Goal: Information Seeking & Learning: Check status

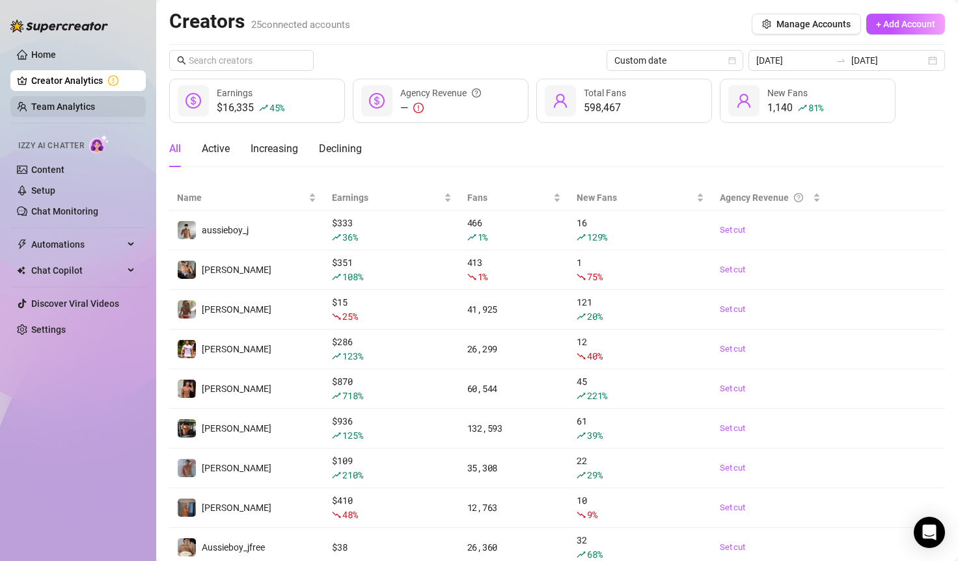
click at [62, 104] on link "Team Analytics" at bounding box center [63, 106] width 64 height 10
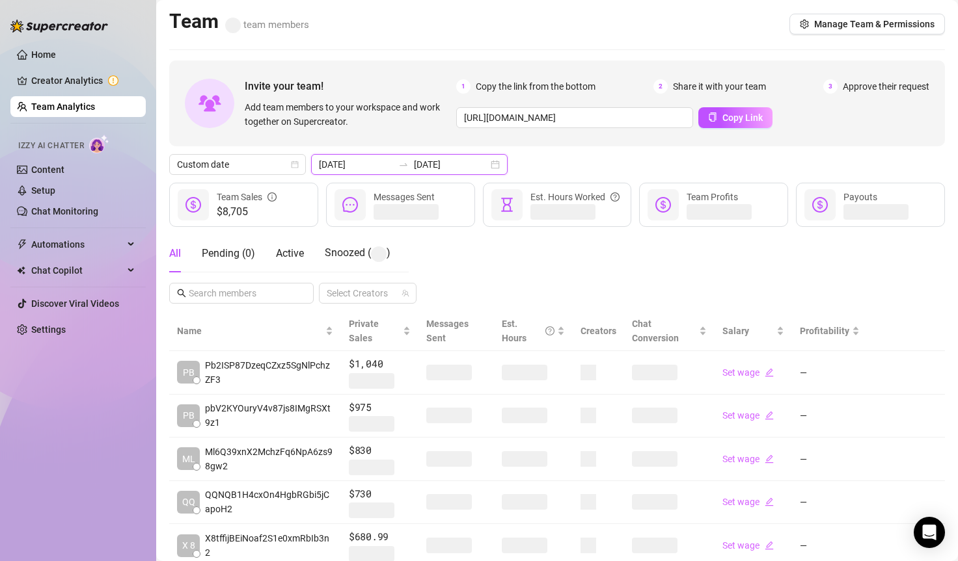
click at [357, 159] on input "[DATE]" at bounding box center [356, 164] width 74 height 14
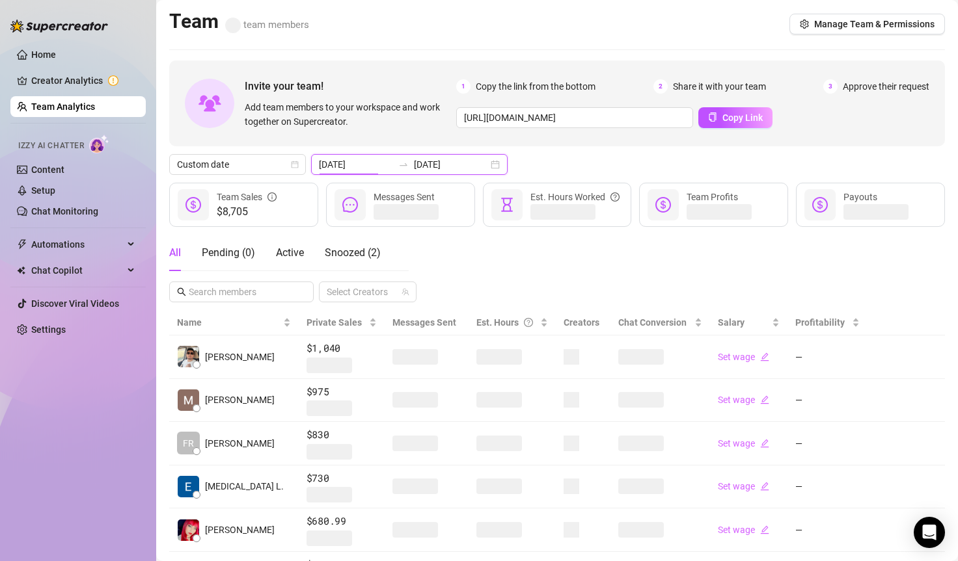
type input "[DATE]"
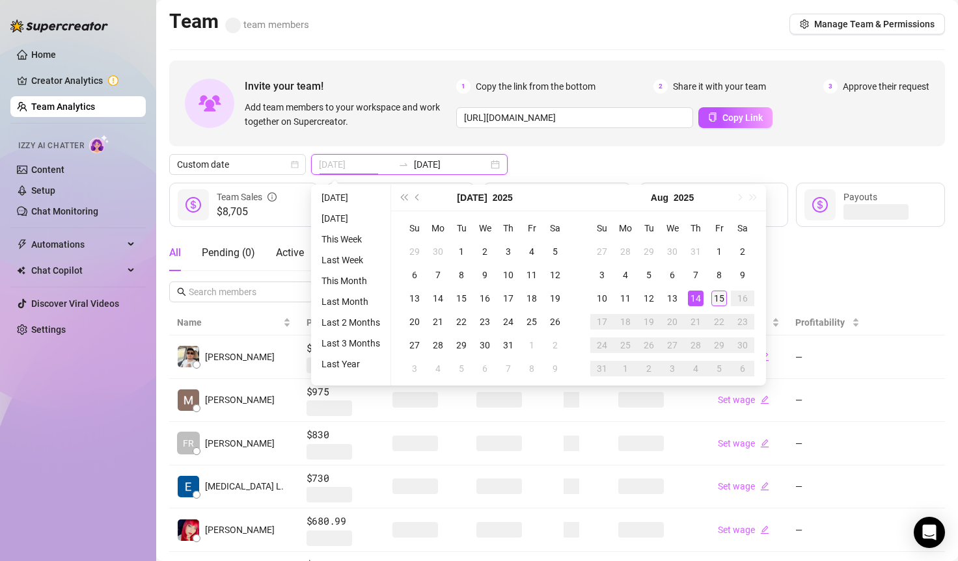
type input "[DATE]"
click at [719, 295] on div "15" at bounding box center [719, 299] width 16 height 16
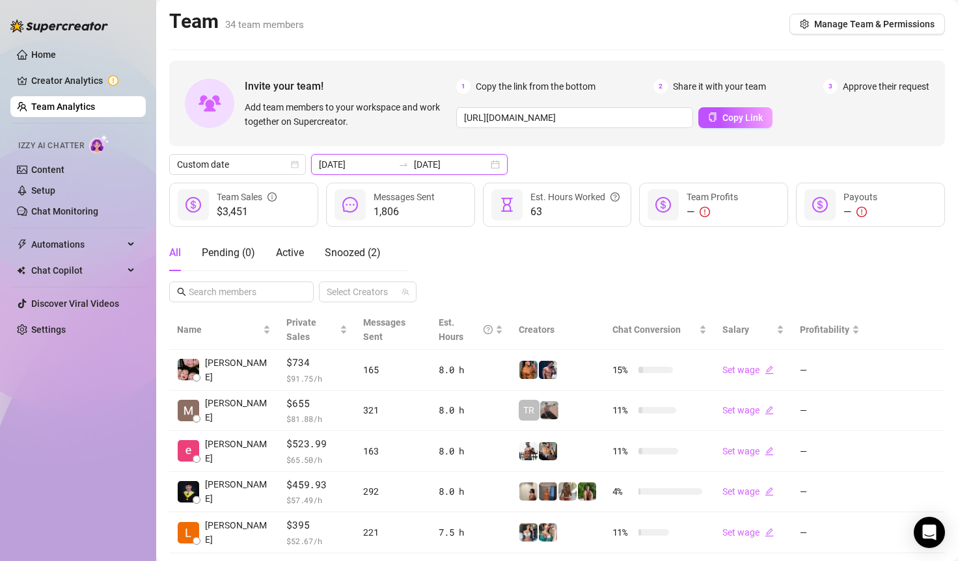
click at [414, 167] on input "[DATE]" at bounding box center [451, 164] width 74 height 14
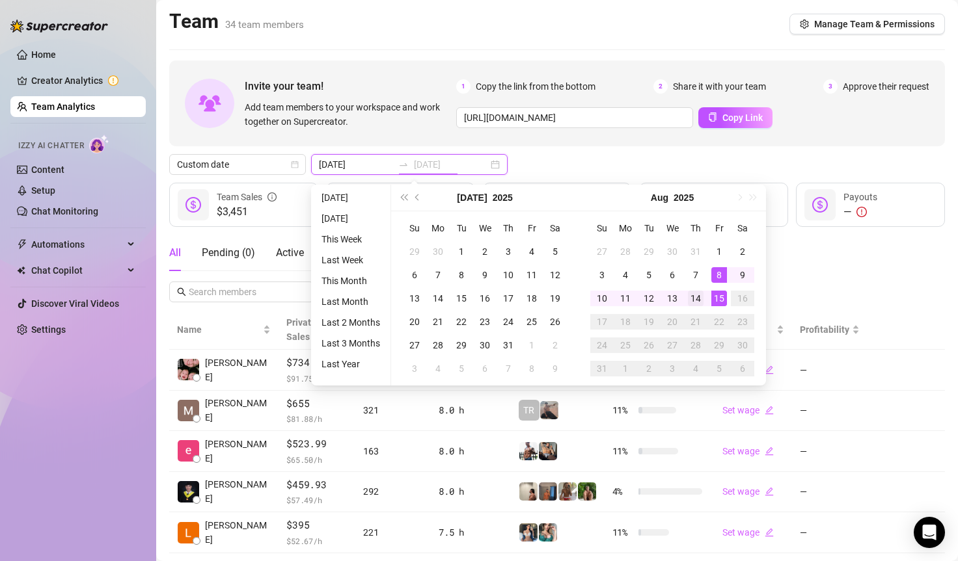
type input "[DATE]"
click at [699, 301] on div "14" at bounding box center [696, 299] width 16 height 16
type input "[DATE]"
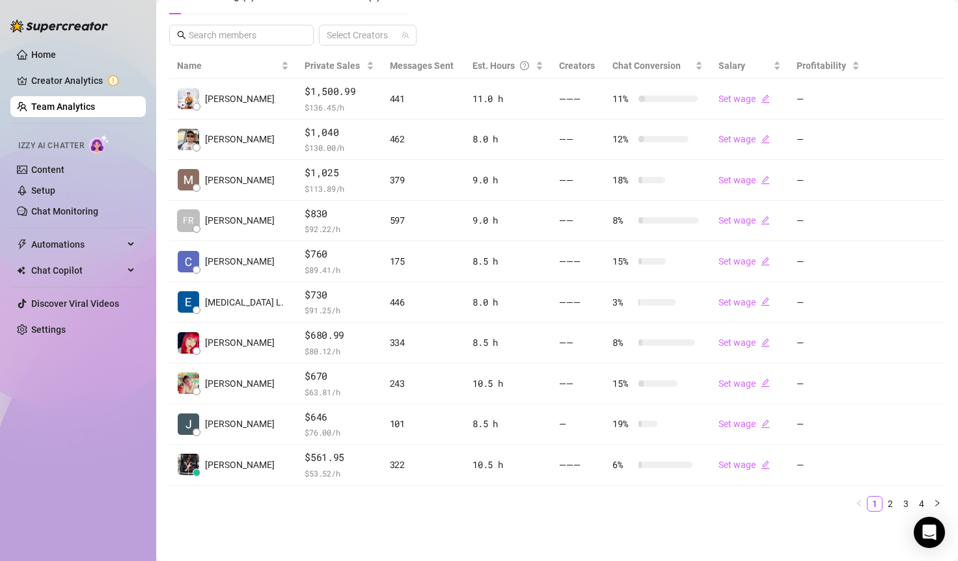
scroll to position [256, 0]
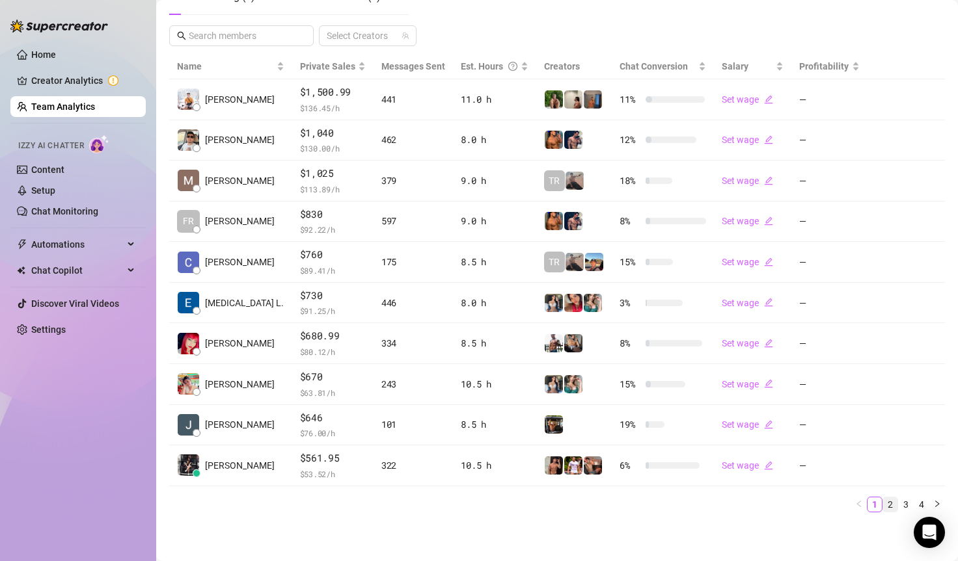
click at [888, 498] on link "2" at bounding box center [890, 505] width 14 height 14
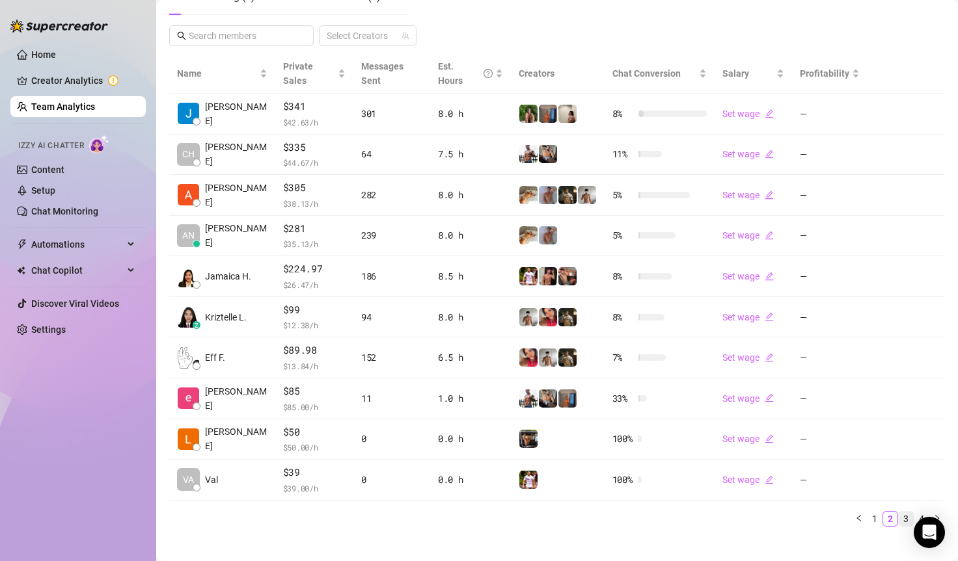
click at [902, 512] on link "3" at bounding box center [905, 519] width 14 height 14
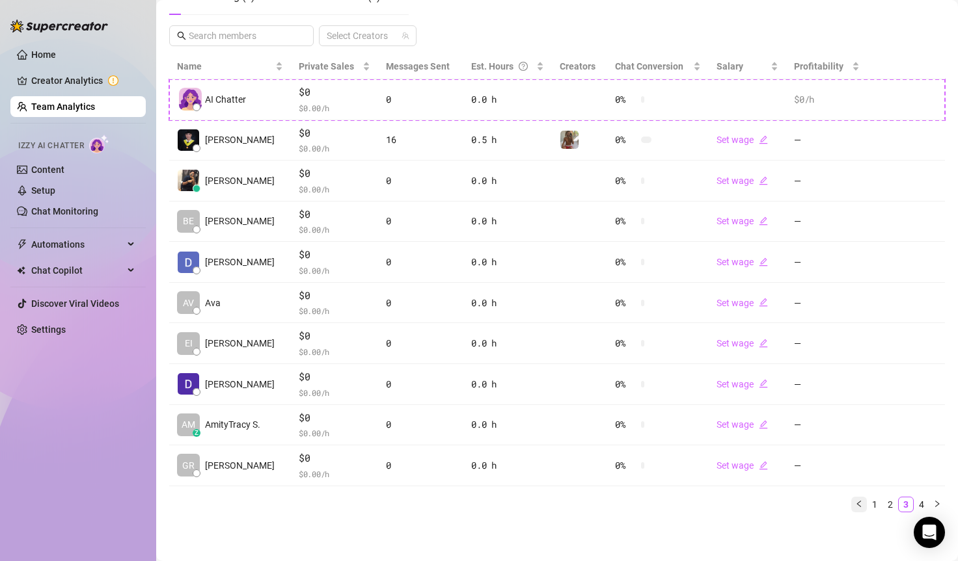
click at [864, 505] on button "button" at bounding box center [859, 505] width 16 height 16
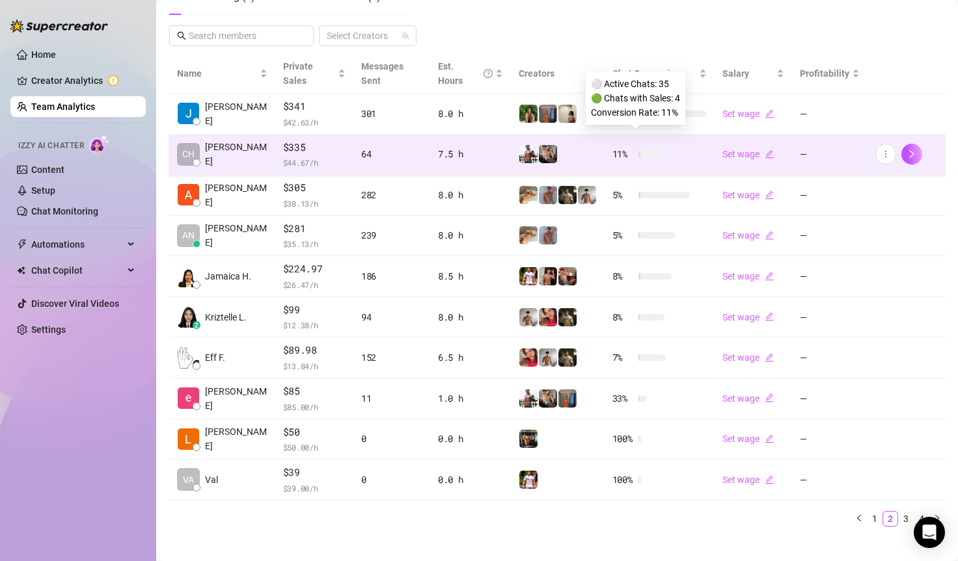
click at [657, 151] on div at bounding box center [649, 154] width 23 height 7
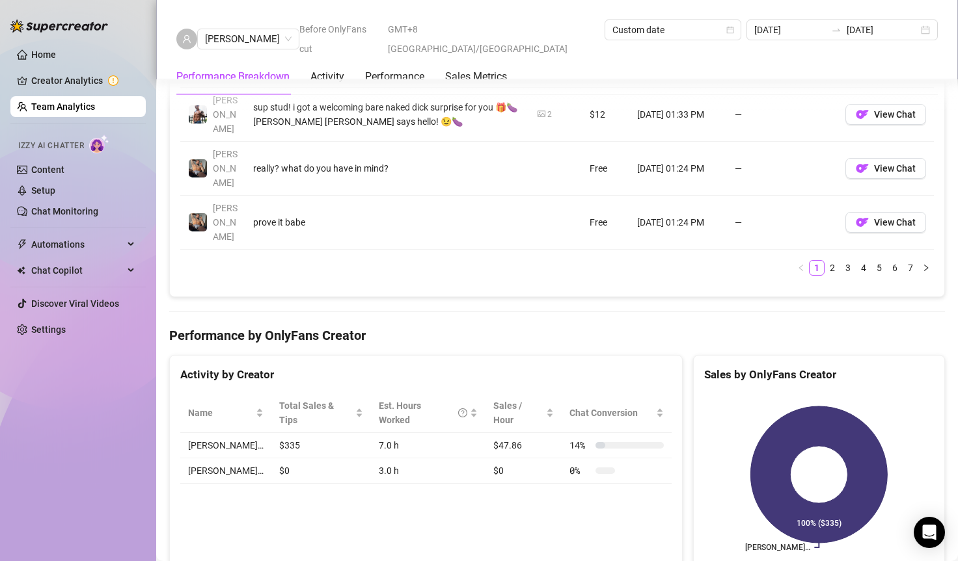
scroll to position [1255, 0]
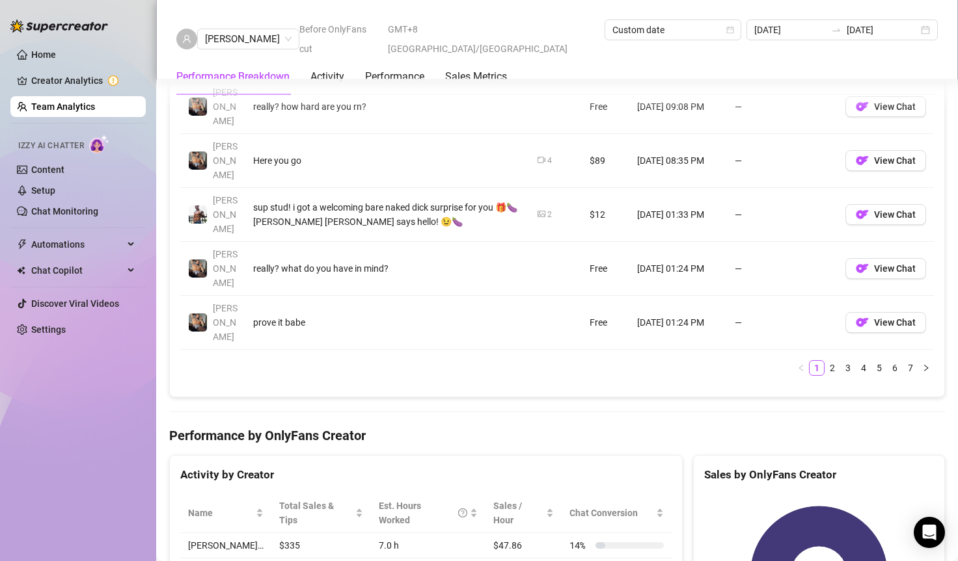
click at [55, 101] on link "Team Analytics" at bounding box center [63, 106] width 64 height 10
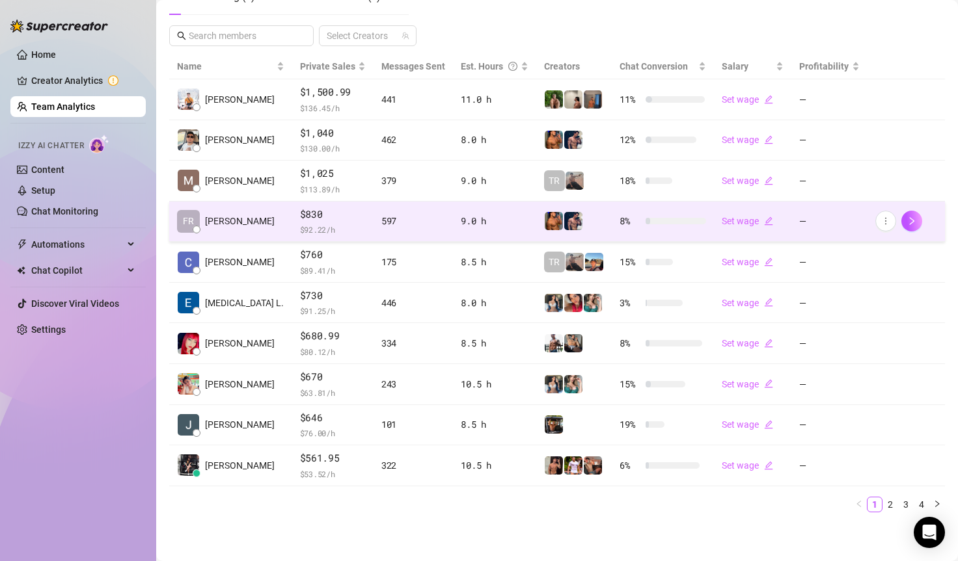
scroll to position [250, 0]
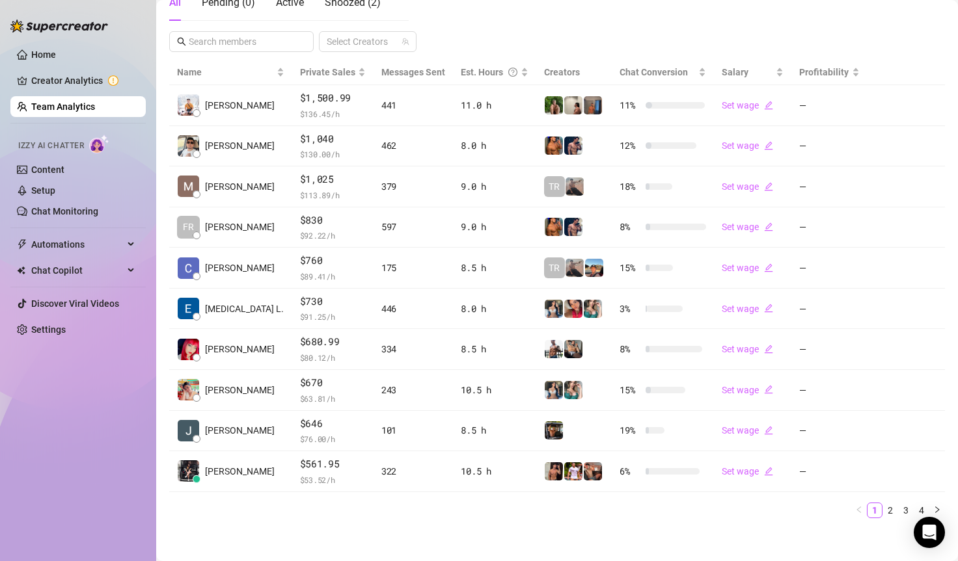
click at [897, 516] on ul "1 2 3 4" at bounding box center [556, 511] width 775 height 16
click at [891, 512] on link "2" at bounding box center [890, 510] width 14 height 14
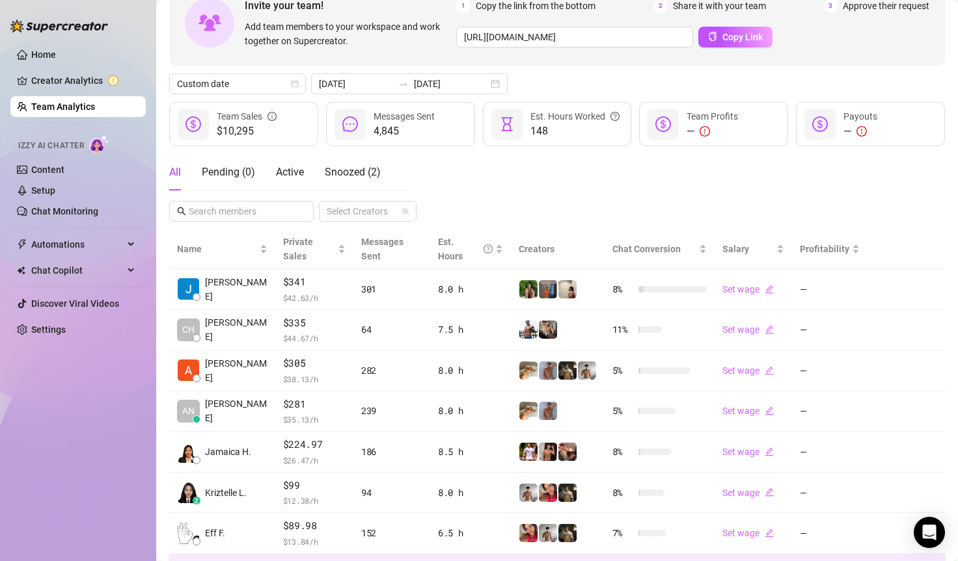
scroll to position [0, 0]
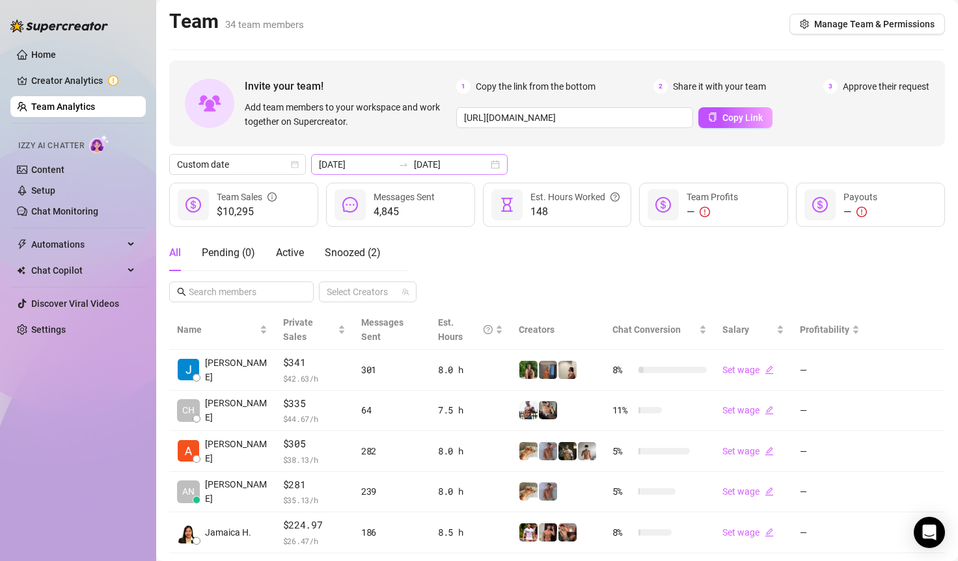
click at [395, 164] on div at bounding box center [403, 164] width 21 height 10
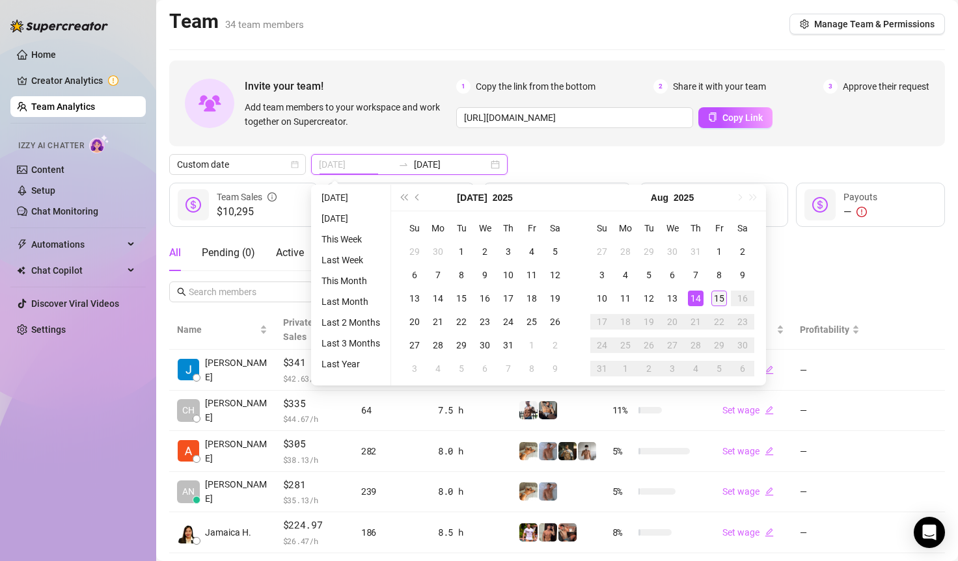
type input "[DATE]"
click at [712, 296] on div "15" at bounding box center [719, 299] width 16 height 16
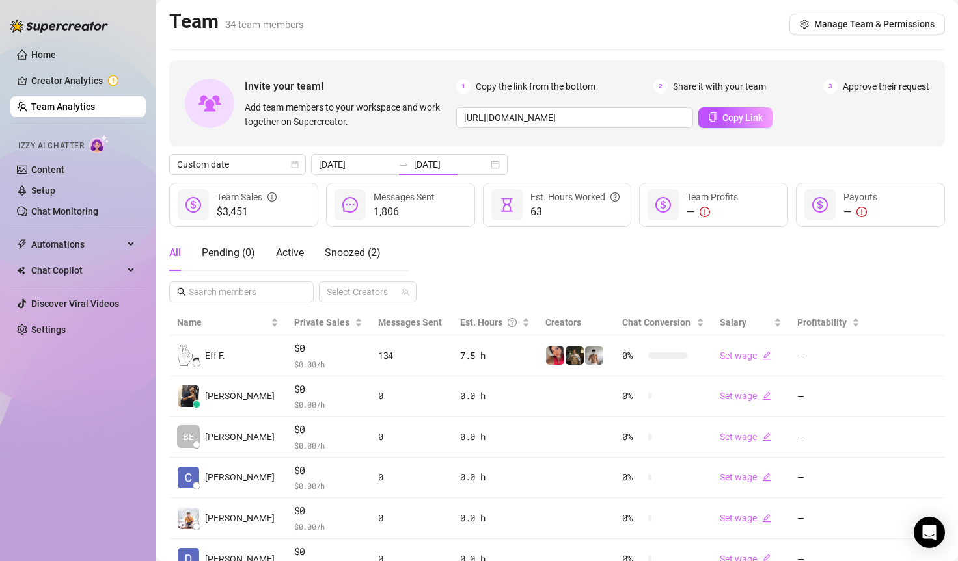
type input "[DATE]"
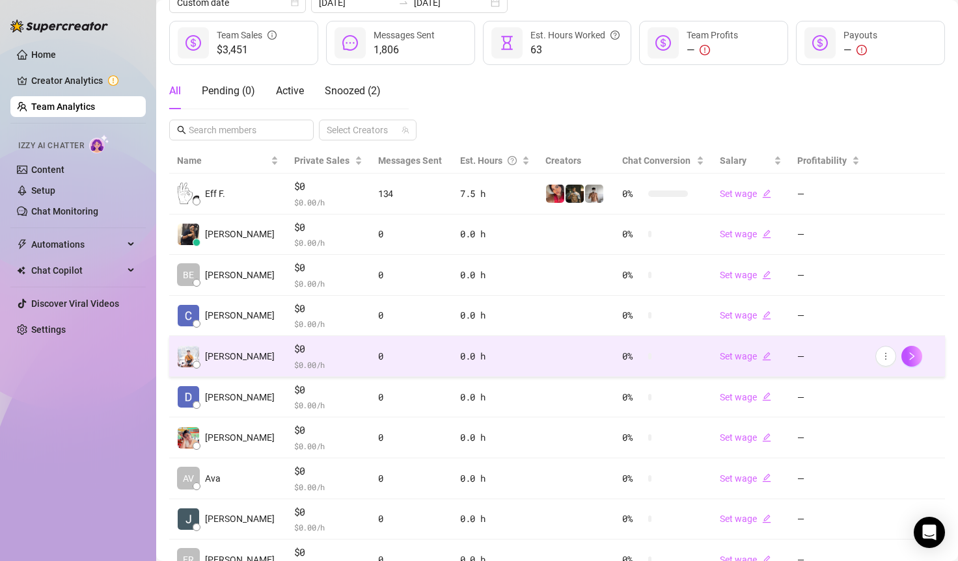
scroll to position [223, 0]
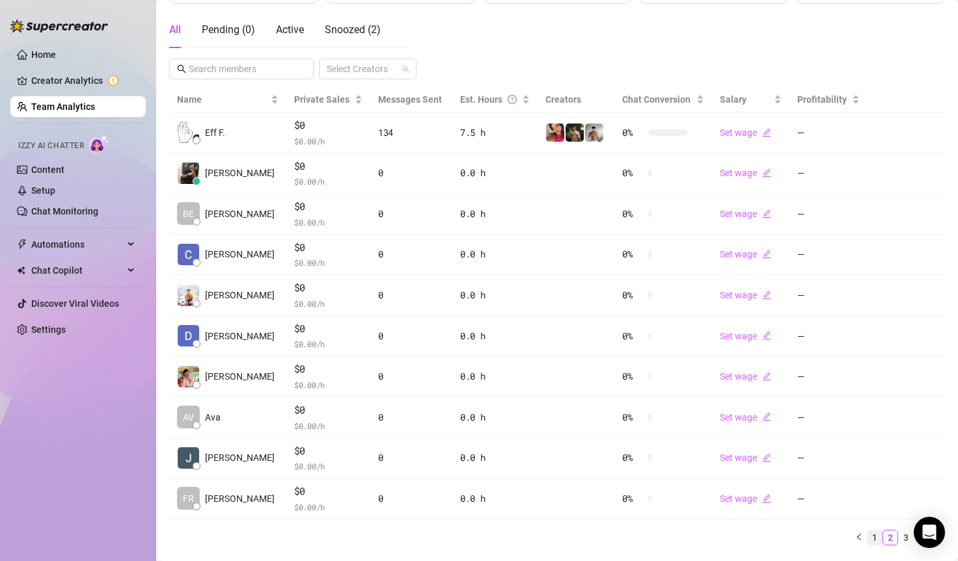
click at [870, 540] on link "1" at bounding box center [874, 538] width 14 height 14
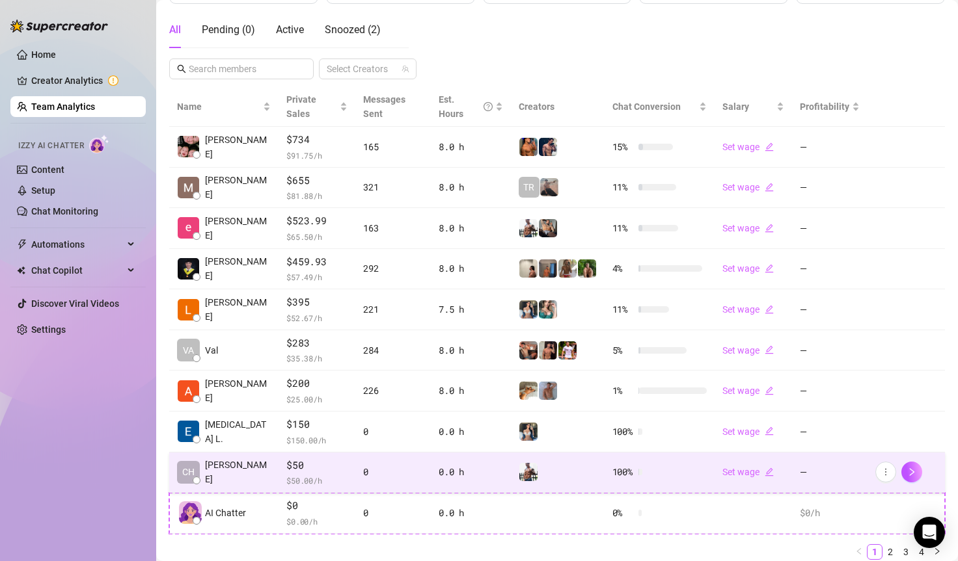
click at [669, 459] on td "100 %" at bounding box center [659, 473] width 110 height 41
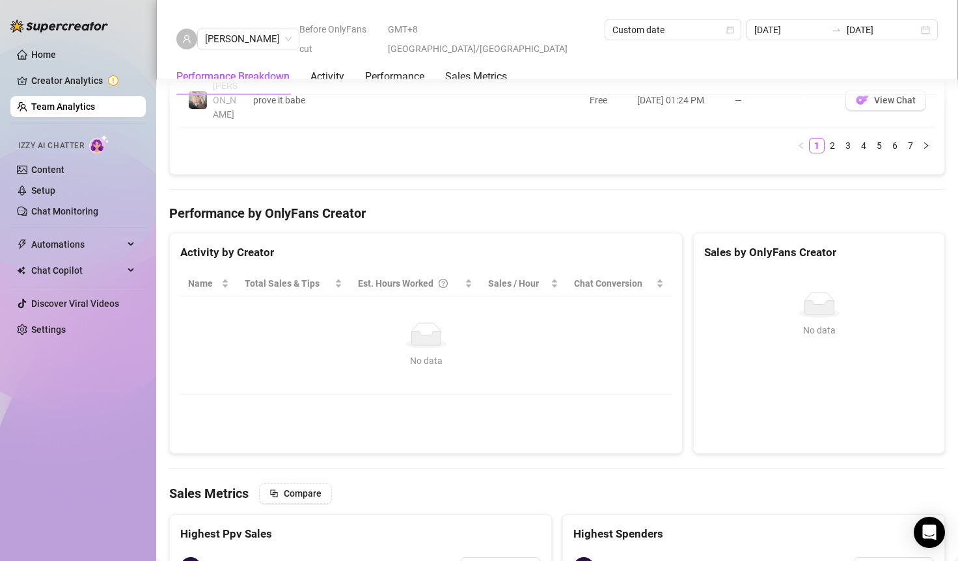
scroll to position [1578, 0]
